Goal: Task Accomplishment & Management: Manage account settings

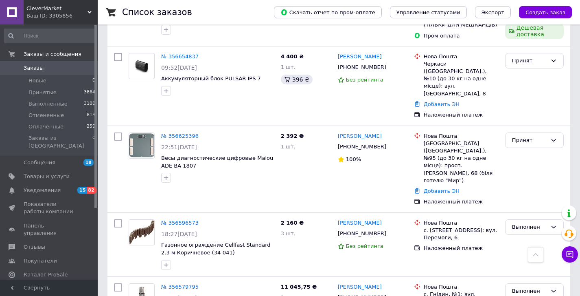
scroll to position [566, 0]
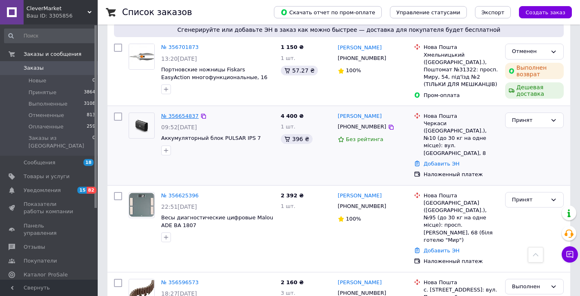
click at [181, 113] on link "№ 356654837" at bounding box center [179, 116] width 37 height 6
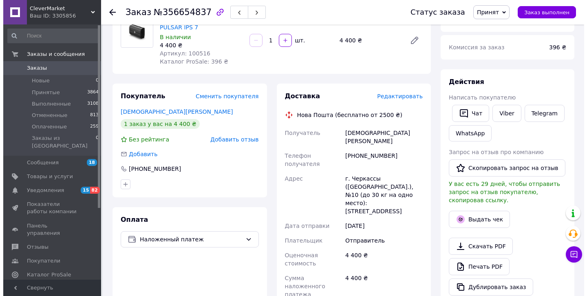
scroll to position [81, 0]
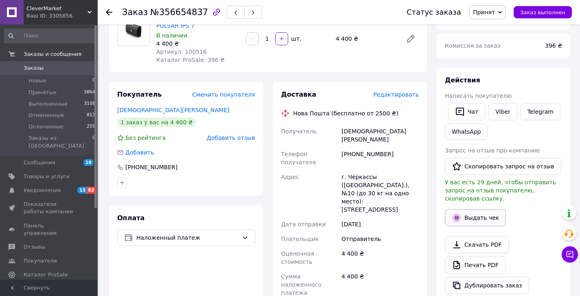
click at [476, 220] on button "Выдать чек" at bounding box center [475, 217] width 61 height 17
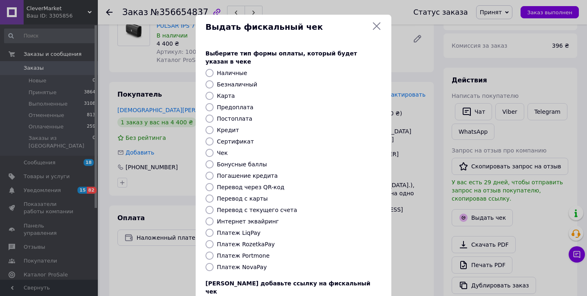
click at [207, 263] on div "Выберите тип формы оплаты, который будет указан в чеке Наличные Безналичный Кар…" at bounding box center [294, 182] width 196 height 285
click at [210, 263] on input "Платеж NovaPay" at bounding box center [209, 267] width 8 height 8
radio input "true"
click at [350, 231] on div "Выберите тип формы оплаты, который будет указан в чеке Наличные Безналичный Кар…" at bounding box center [294, 182] width 196 height 285
click at [351, 263] on div "Платеж NovaPay" at bounding box center [299, 267] width 168 height 8
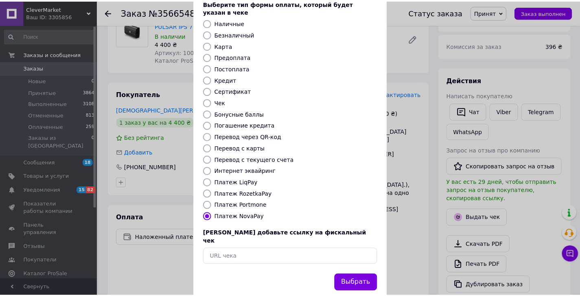
scroll to position [54, 0]
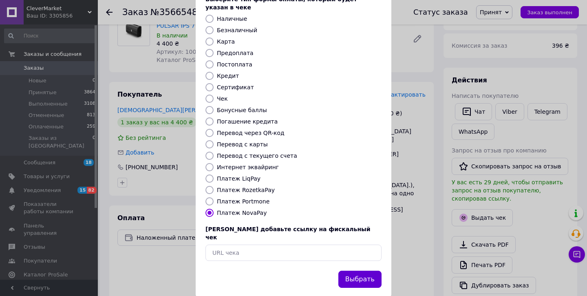
click at [355, 270] on button "Выбрать" at bounding box center [359, 279] width 43 height 18
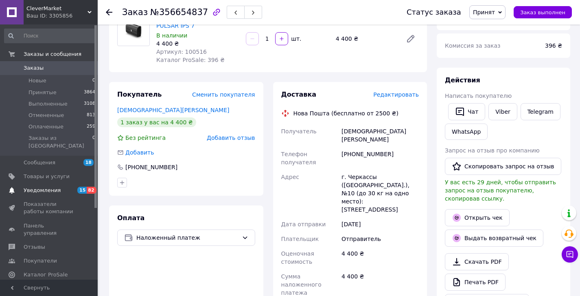
click at [66, 187] on span "Уведомления" at bounding box center [50, 190] width 52 height 7
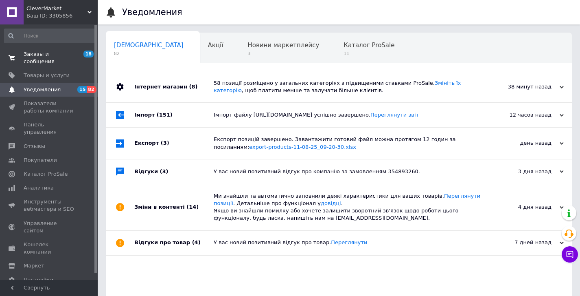
click at [69, 52] on span "Заказы и сообщения" at bounding box center [50, 58] width 52 height 15
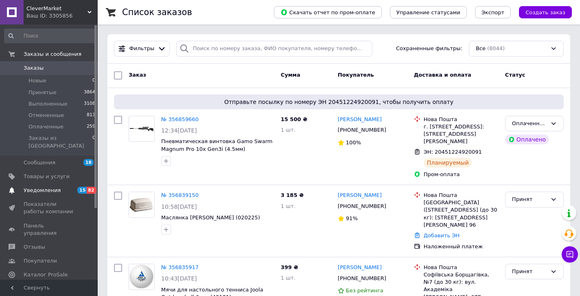
click at [68, 187] on span "Уведомления" at bounding box center [50, 190] width 52 height 7
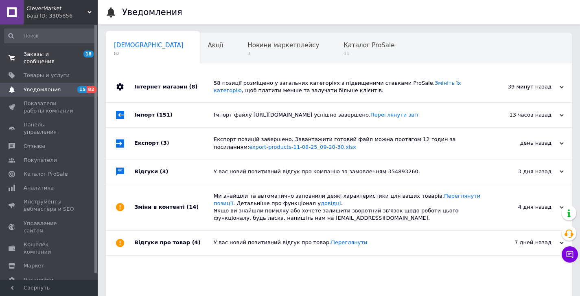
click at [64, 53] on span "Заказы и сообщения" at bounding box center [50, 58] width 52 height 15
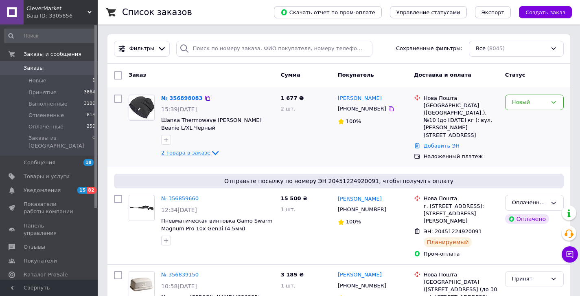
click at [212, 153] on icon at bounding box center [216, 153] width 10 height 10
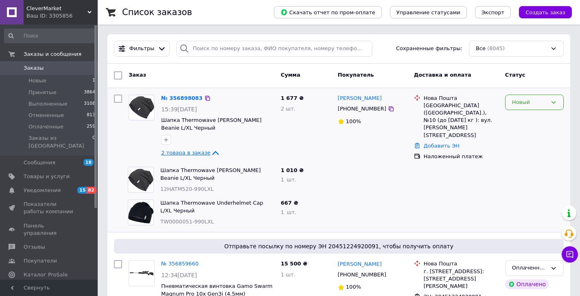
click at [551, 102] on icon at bounding box center [554, 102] width 7 height 7
click at [534, 119] on li "Принят" at bounding box center [535, 119] width 58 height 15
click at [54, 69] on span "Заказы" at bounding box center [50, 67] width 52 height 7
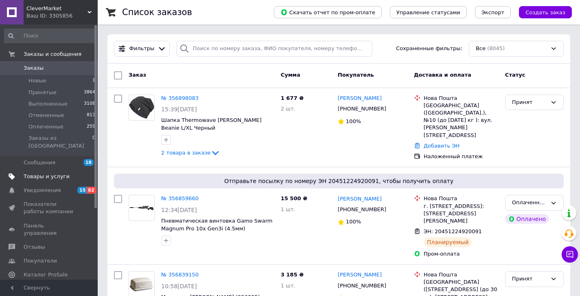
click at [57, 173] on span "Товары и услуги" at bounding box center [47, 176] width 46 height 7
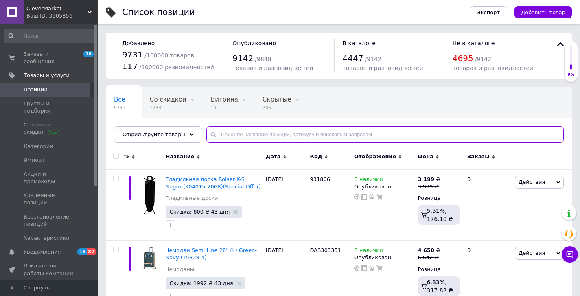
click at [280, 134] on input "text" at bounding box center [386, 134] width 358 height 16
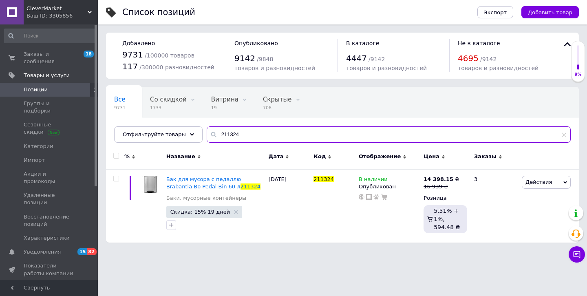
type input "211324"
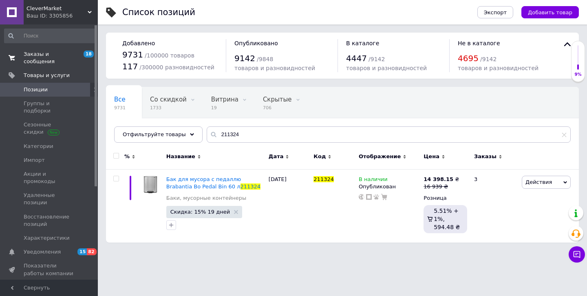
click at [66, 52] on span "Заказы и сообщения" at bounding box center [50, 58] width 52 height 15
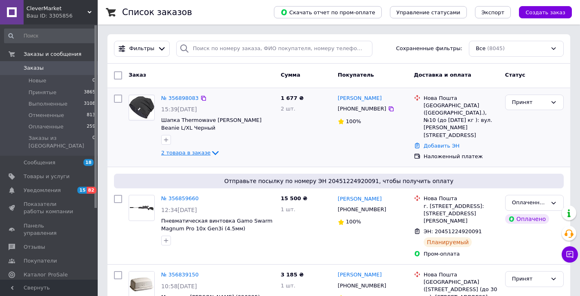
click at [211, 152] on icon at bounding box center [216, 153] width 10 height 10
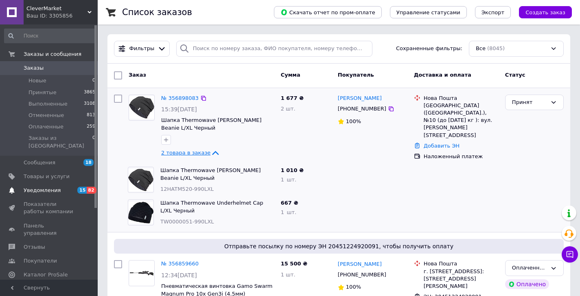
click at [65, 187] on span "Уведомления" at bounding box center [50, 190] width 52 height 7
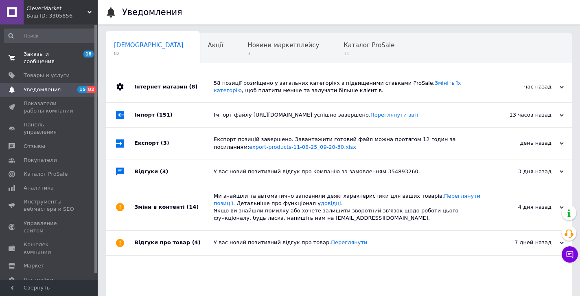
click at [54, 53] on span "Заказы и сообщения" at bounding box center [50, 58] width 52 height 15
